Goal: Information Seeking & Learning: Learn about a topic

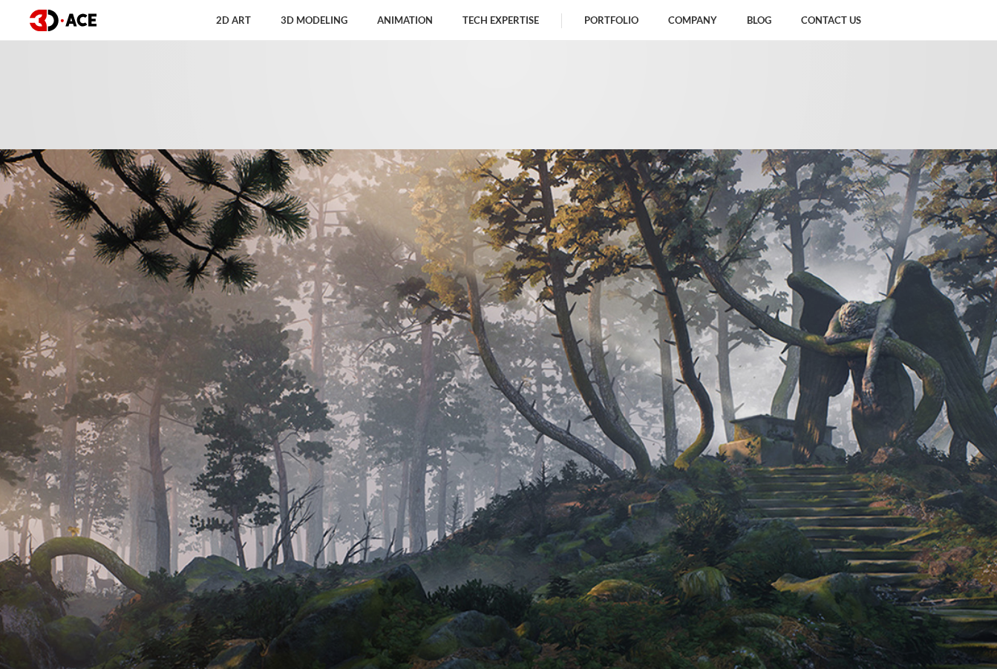
scroll to position [941, 0]
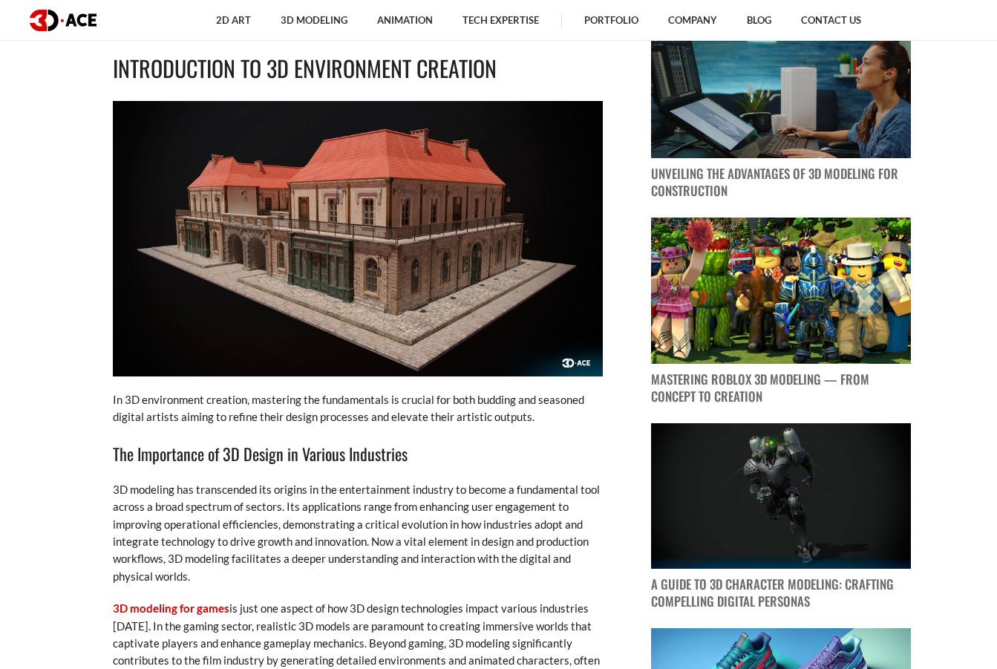
click at [530, 271] on img at bounding box center [358, 239] width 490 height 276
click at [443, 238] on img at bounding box center [358, 239] width 490 height 276
click at [463, 224] on img at bounding box center [358, 239] width 490 height 276
click at [457, 307] on img at bounding box center [358, 239] width 490 height 276
drag, startPoint x: 342, startPoint y: 184, endPoint x: 413, endPoint y: 217, distance: 77.8
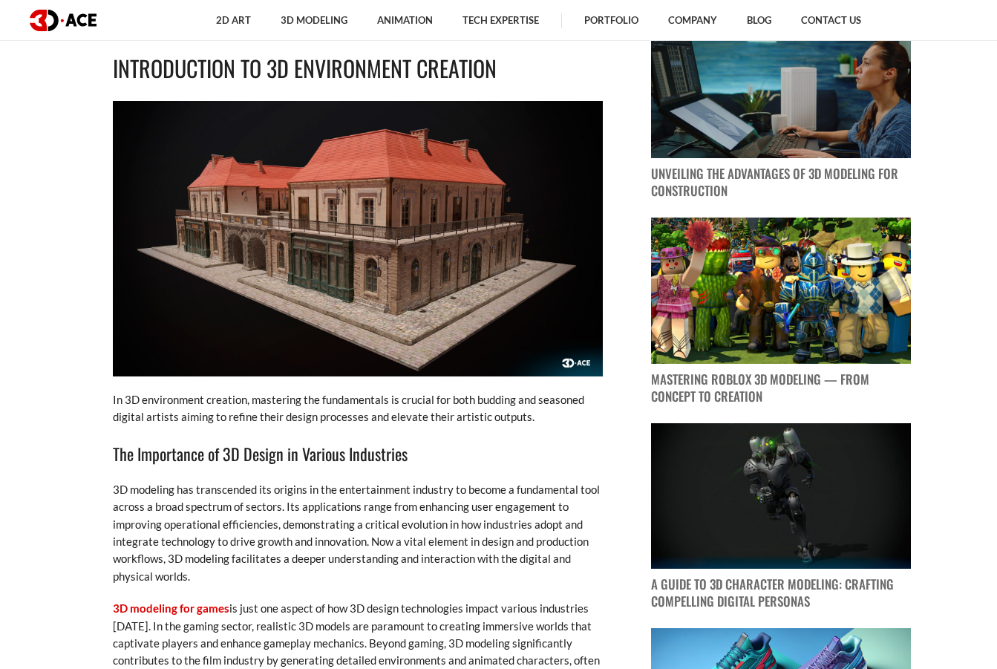
click at [413, 217] on img at bounding box center [358, 239] width 490 height 276
click at [380, 258] on img at bounding box center [358, 239] width 490 height 276
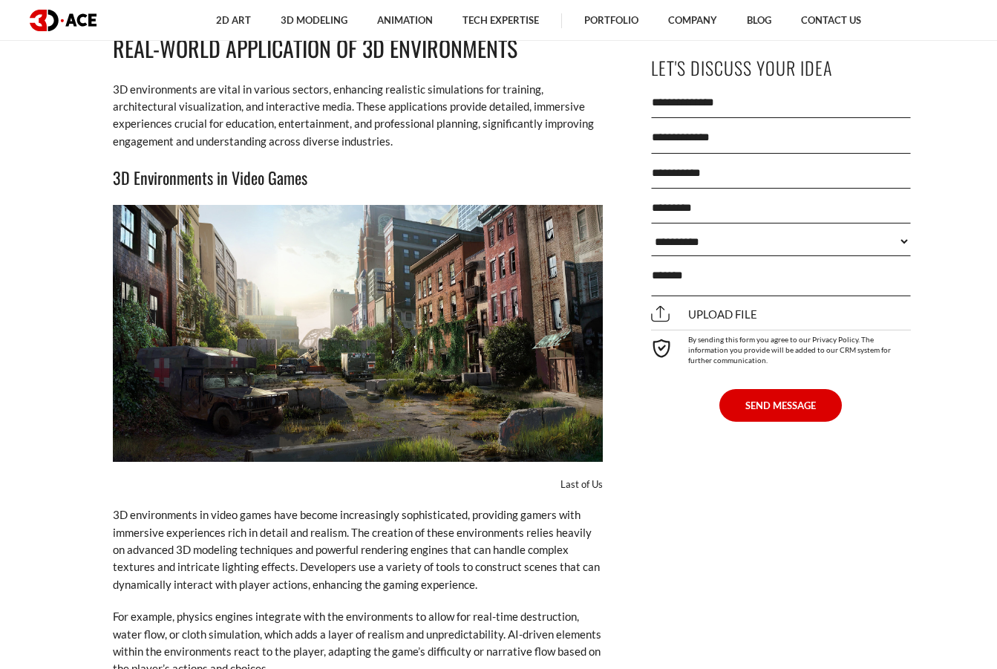
scroll to position [8466, 0]
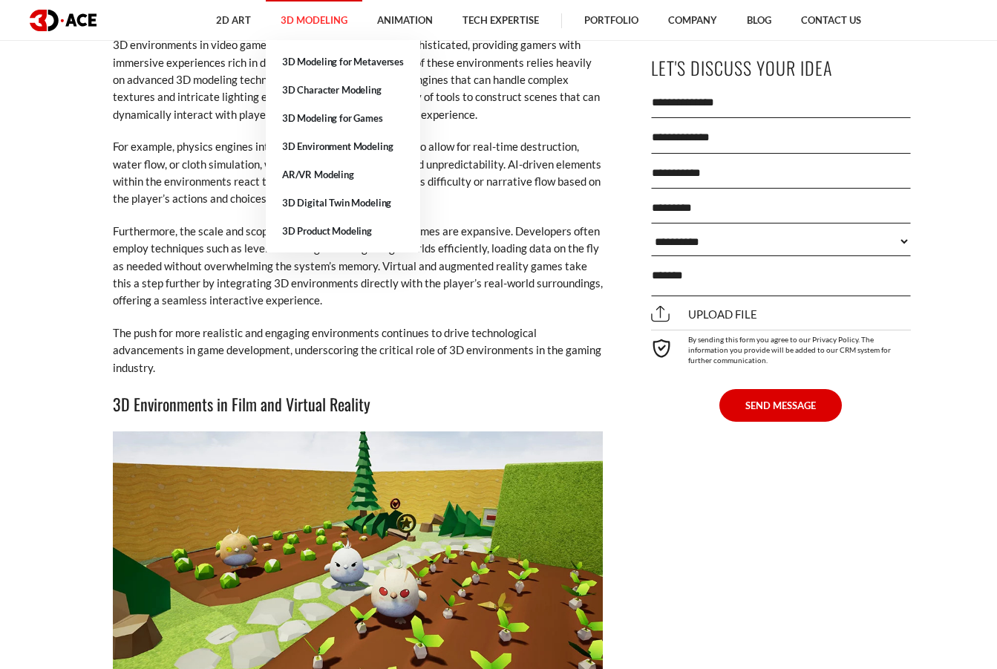
click at [313, 27] on link "3D Modeling" at bounding box center [314, 20] width 97 height 41
